Goal: Navigation & Orientation: Find specific page/section

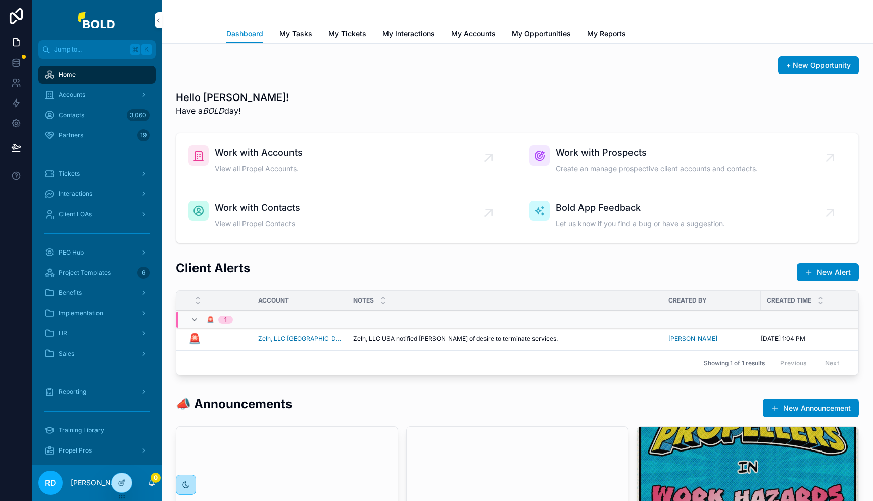
click at [95, 95] on div "Accounts" at bounding box center [96, 95] width 105 height 16
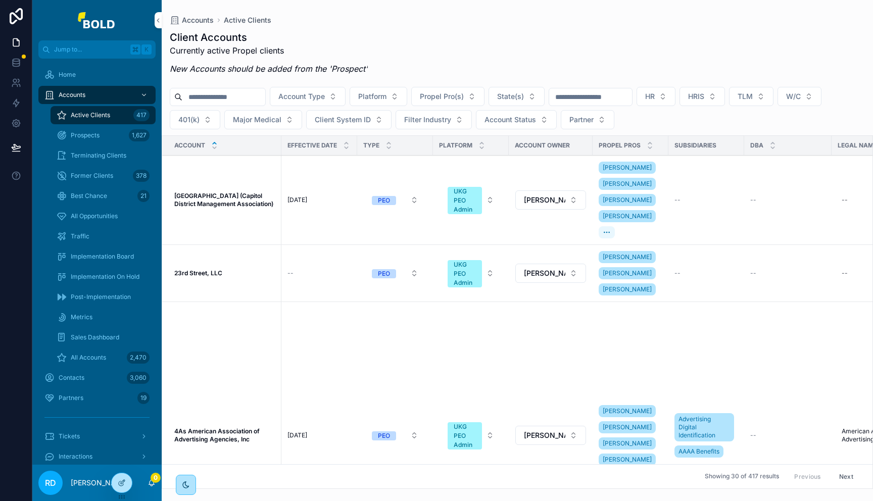
click at [184, 208] on strong "[GEOGRAPHIC_DATA] (Capitol District Management Association)" at bounding box center [223, 200] width 99 height 16
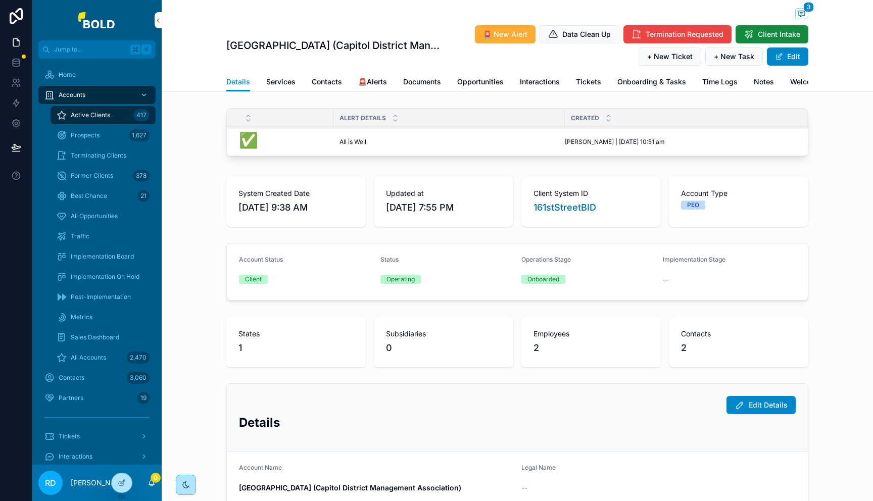
click at [80, 256] on span "Implementation Board" at bounding box center [102, 257] width 63 height 8
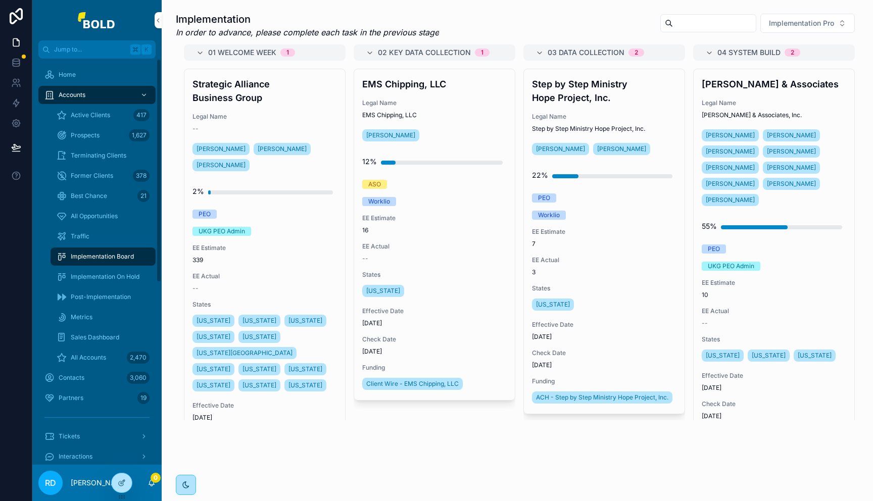
click at [116, 243] on div "Traffic" at bounding box center [103, 236] width 93 height 16
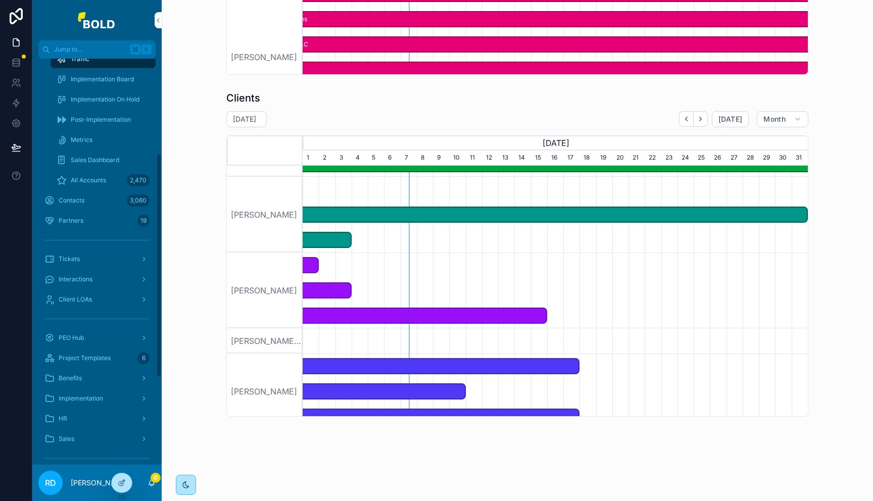
scroll to position [182, 0]
click at [78, 332] on span "PEO Hub" at bounding box center [71, 334] width 25 height 8
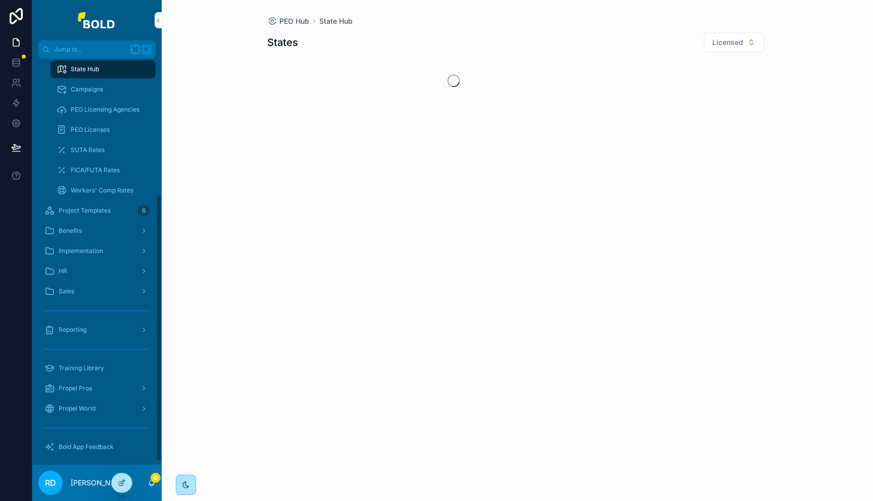
scroll to position [208, 0]
